Goal: Information Seeking & Learning: Learn about a topic

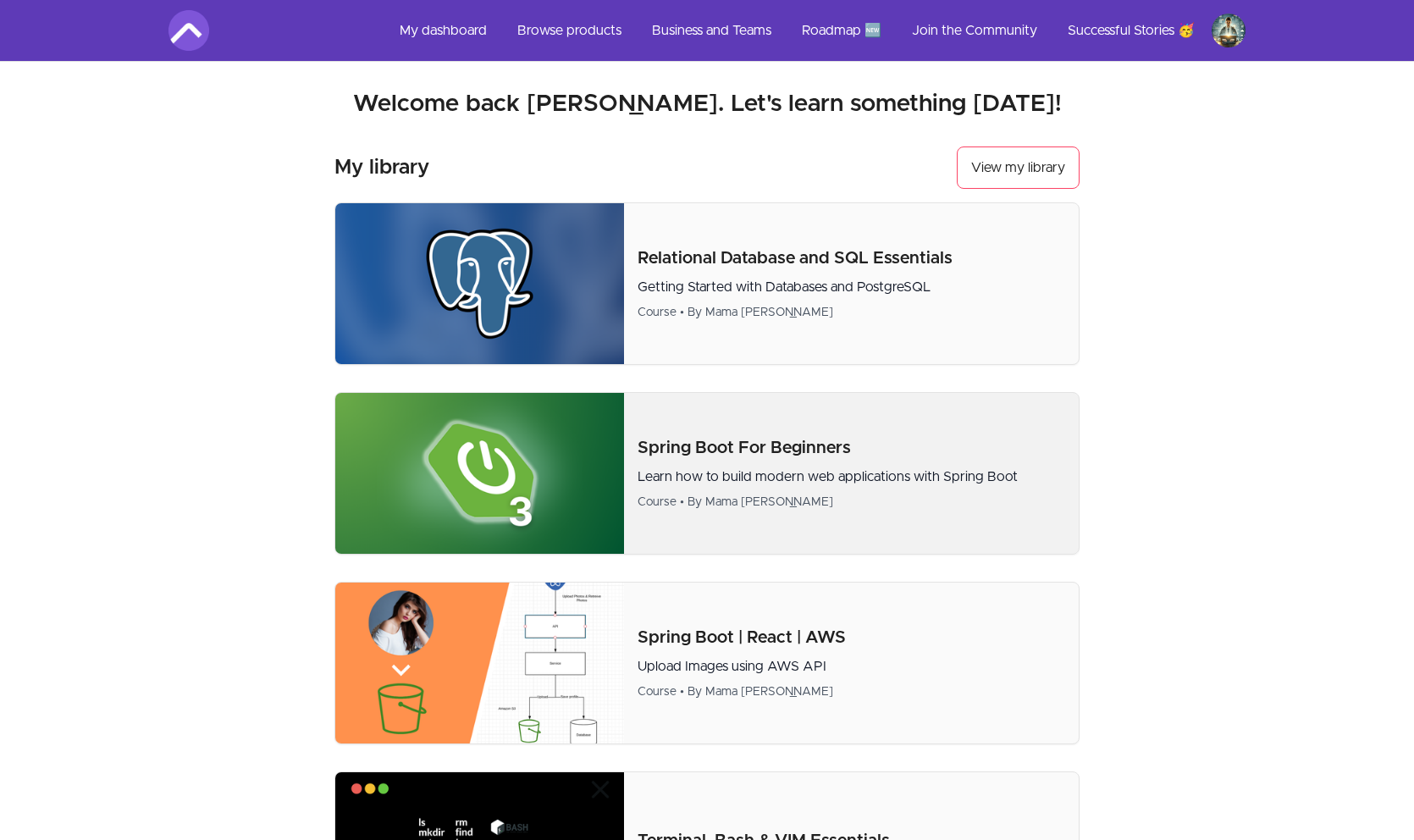
click at [717, 448] on p "Spring Boot For Beginners" at bounding box center [852, 448] width 428 height 24
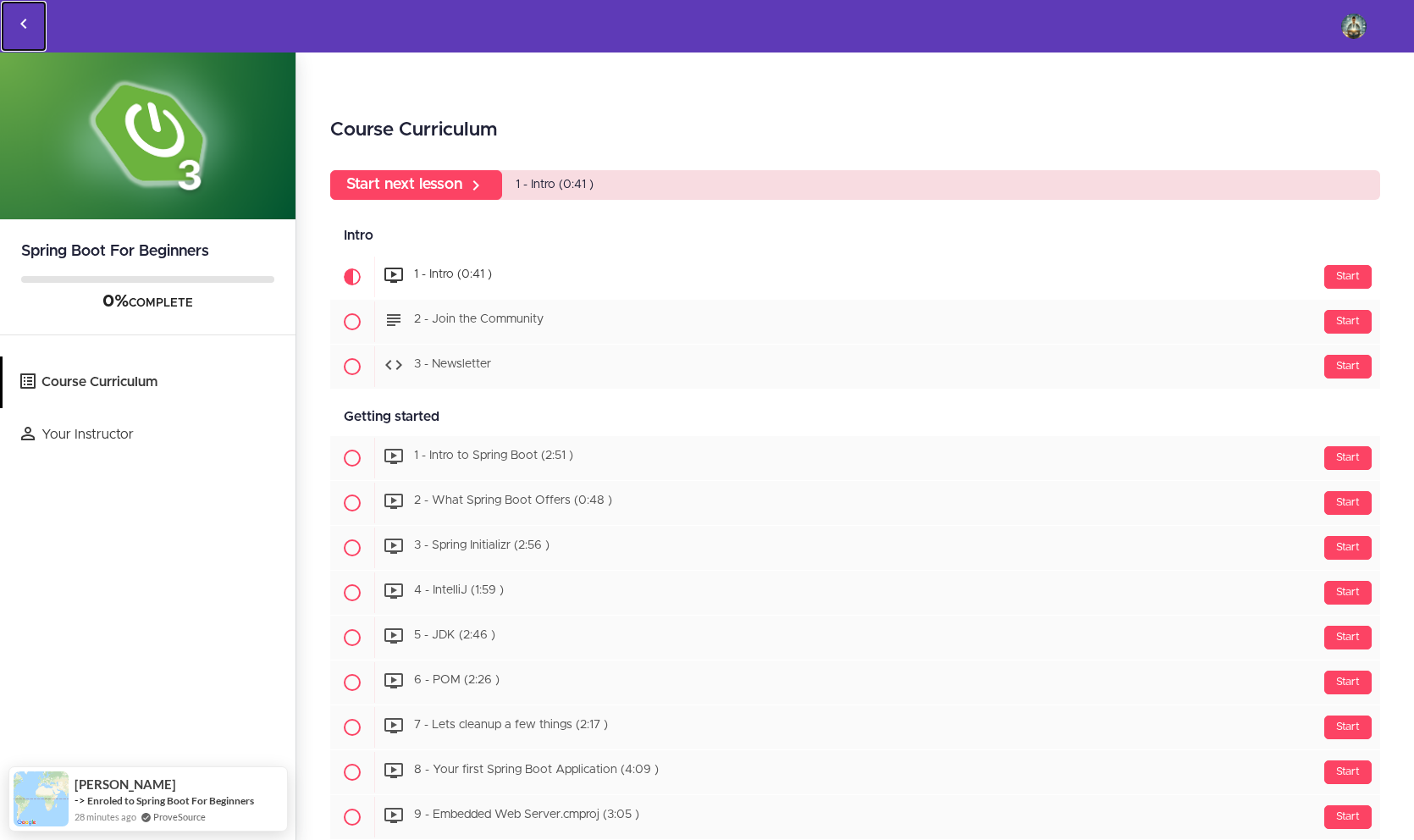
click at [26, 21] on icon "Back to courses" at bounding box center [24, 24] width 21 height 21
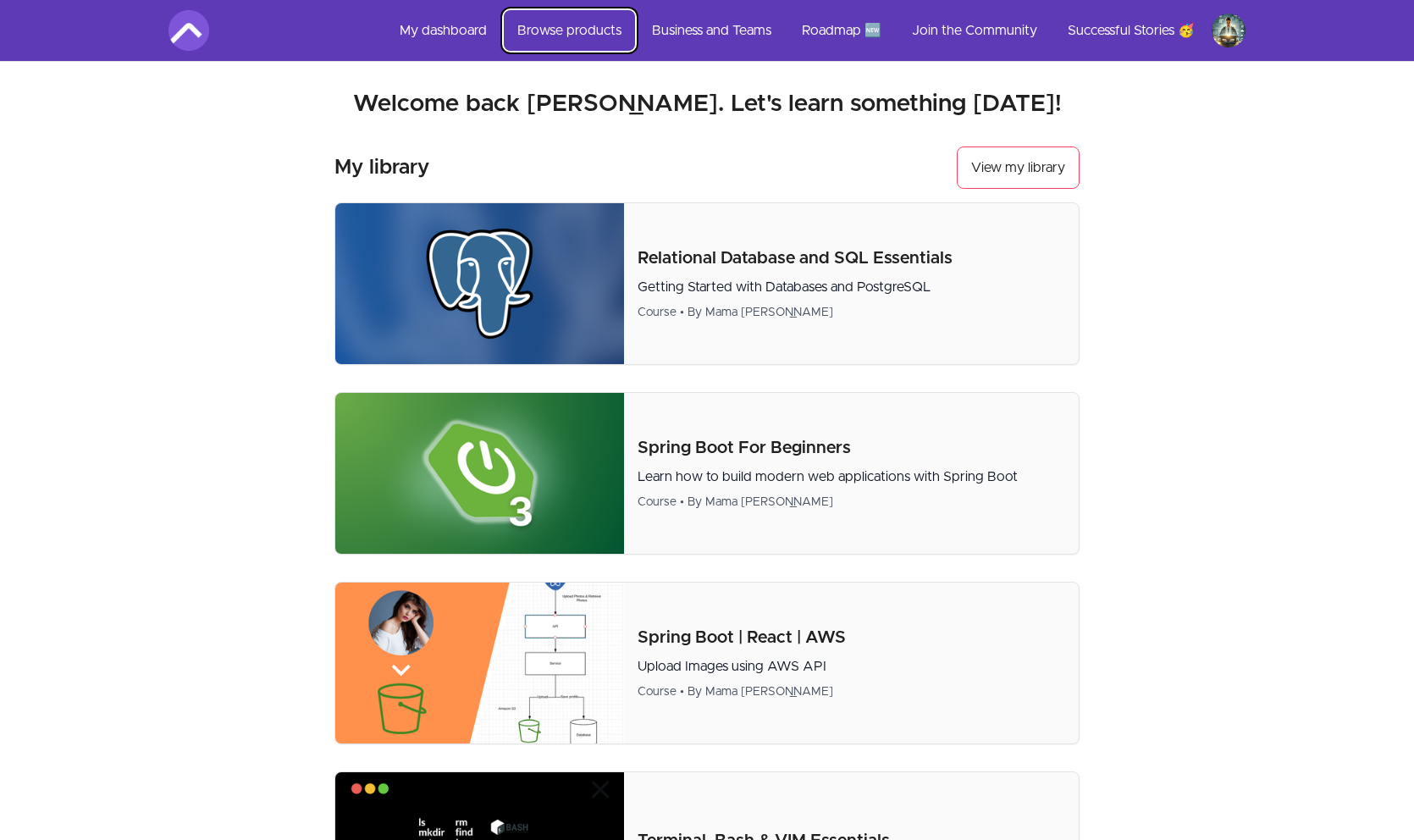
click at [532, 32] on link "Browse products" at bounding box center [569, 30] width 131 height 40
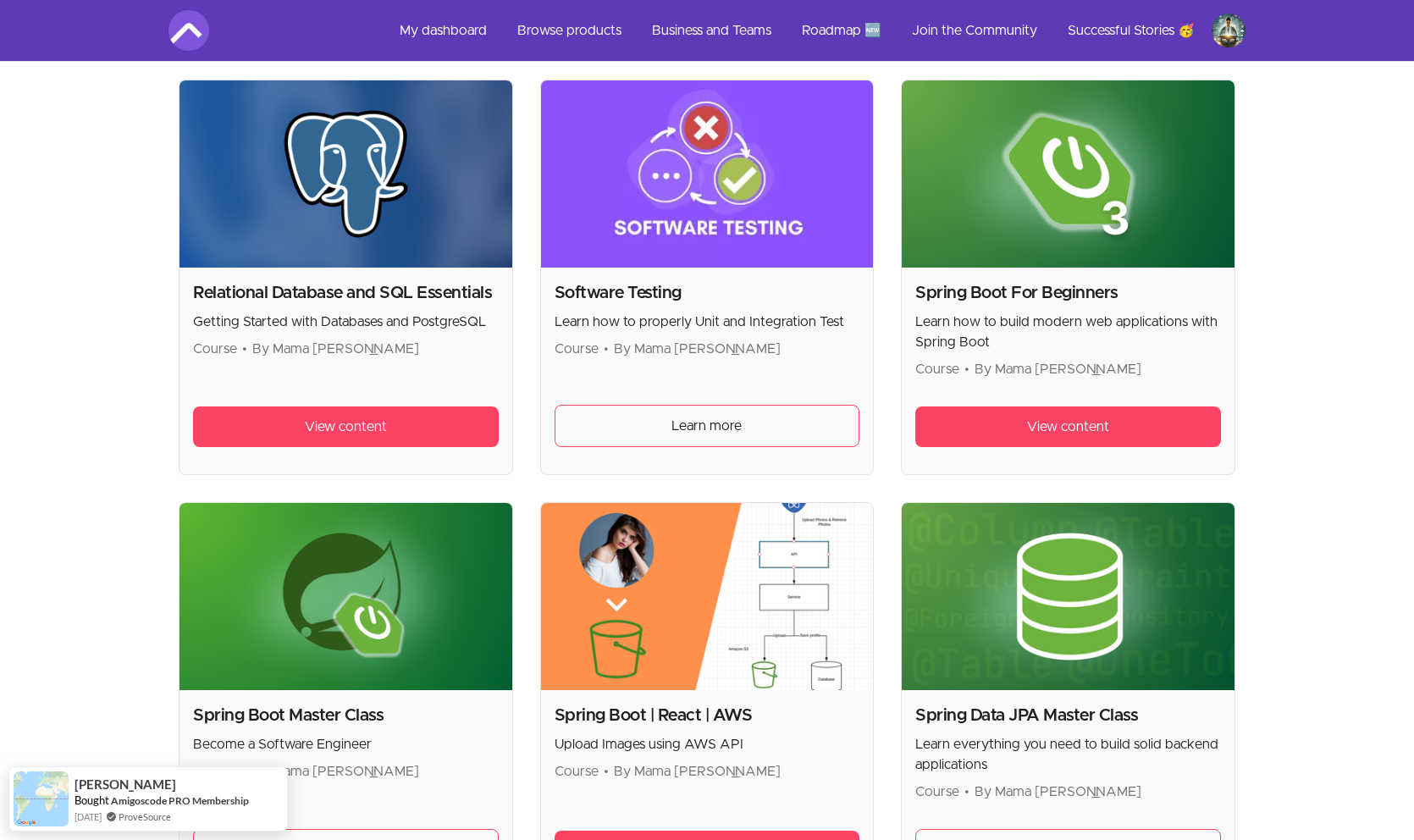
scroll to position [3596, 0]
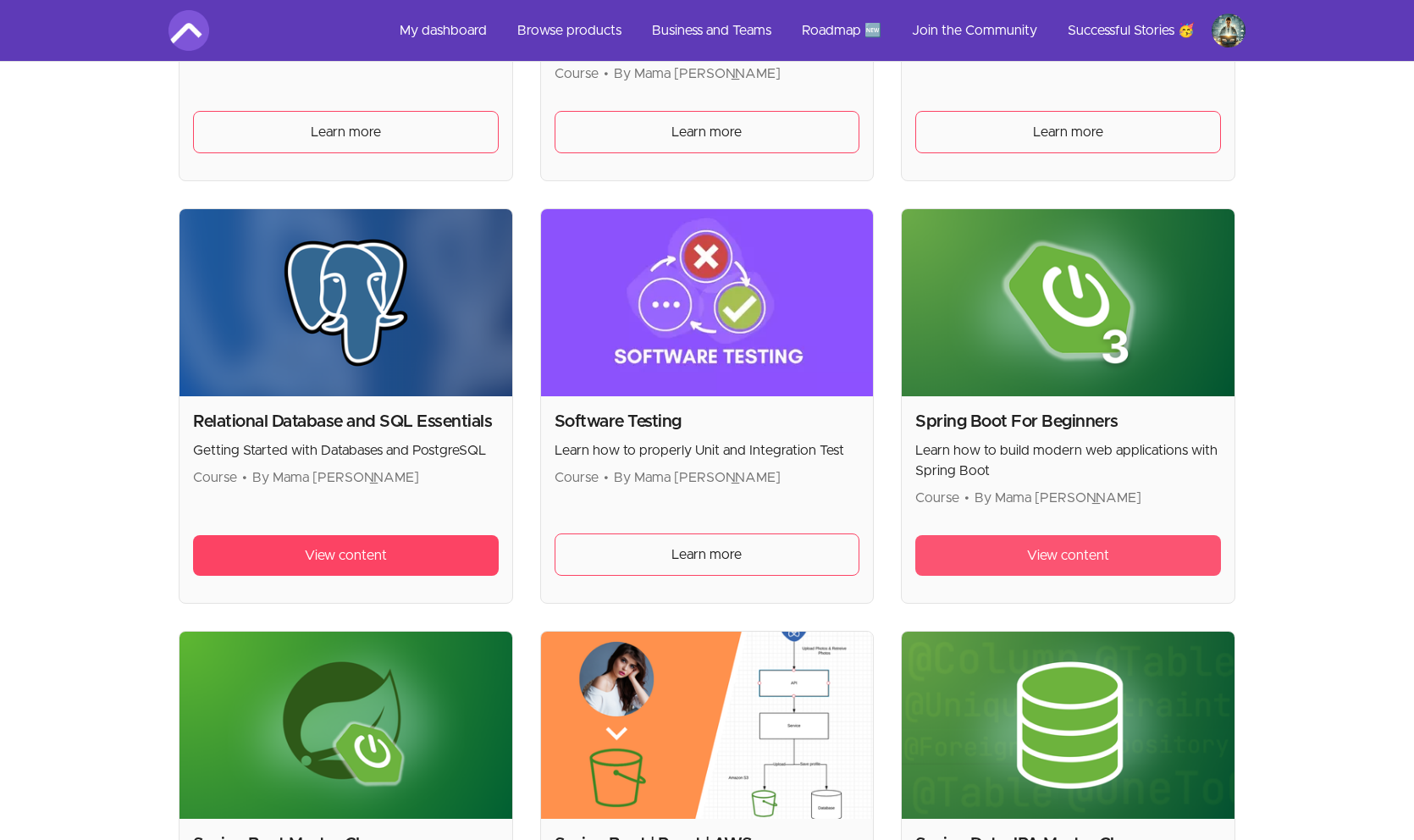
click at [1054, 545] on span "View content" at bounding box center [1068, 555] width 82 height 21
